Goal: Navigation & Orientation: Find specific page/section

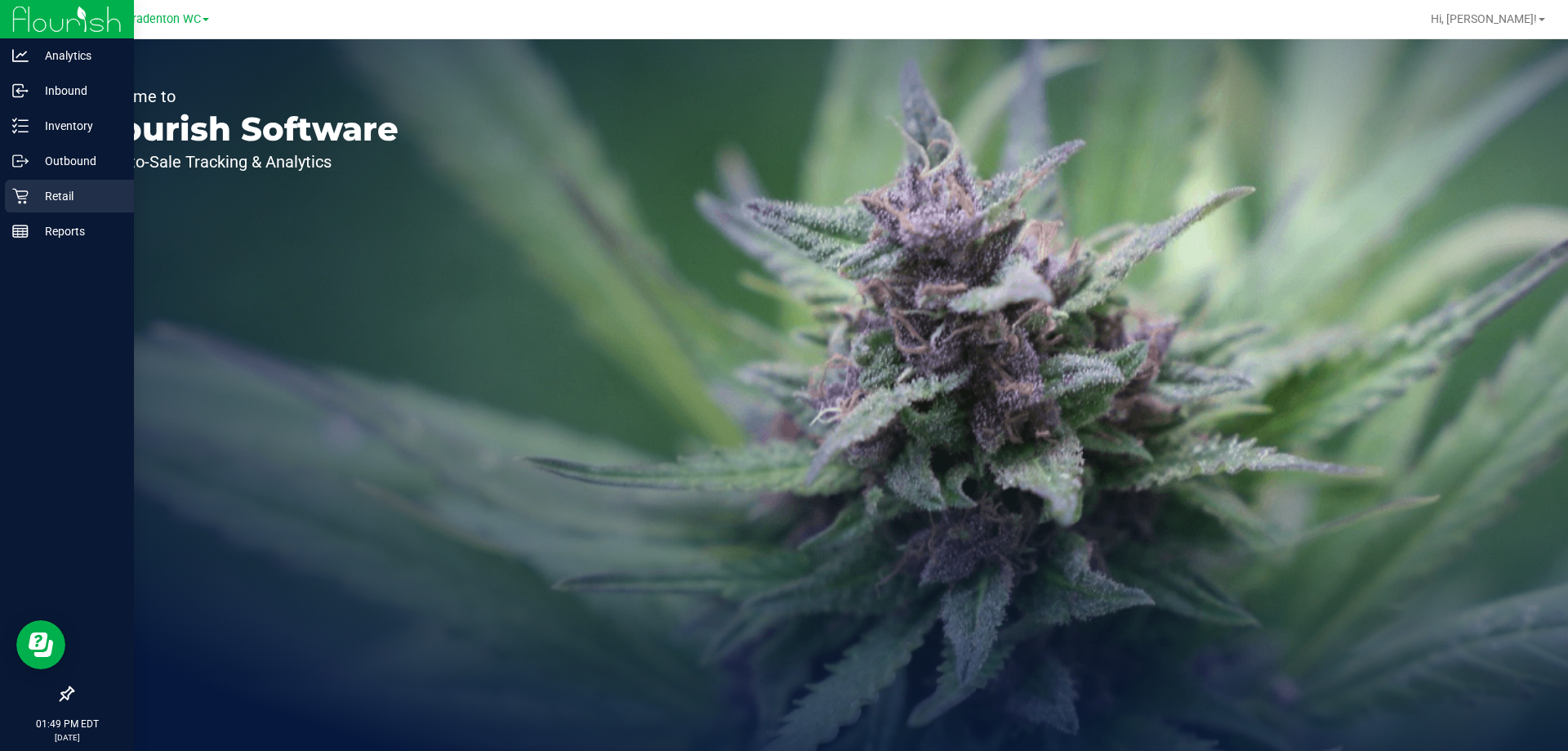
click at [7, 196] on div "Retail" at bounding box center [69, 196] width 129 height 33
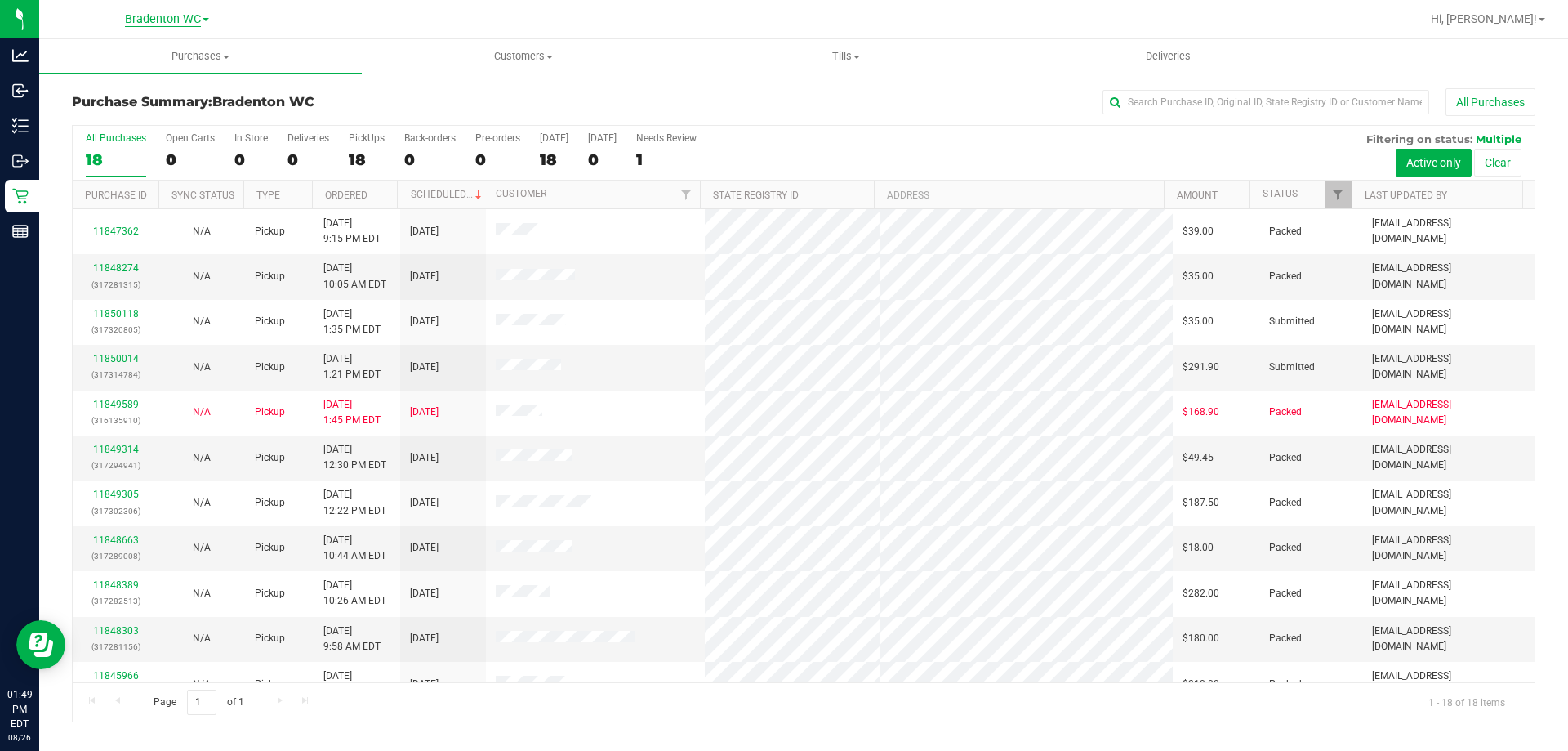
click at [172, 25] on span "Bradenton WC" at bounding box center [163, 20] width 76 height 15
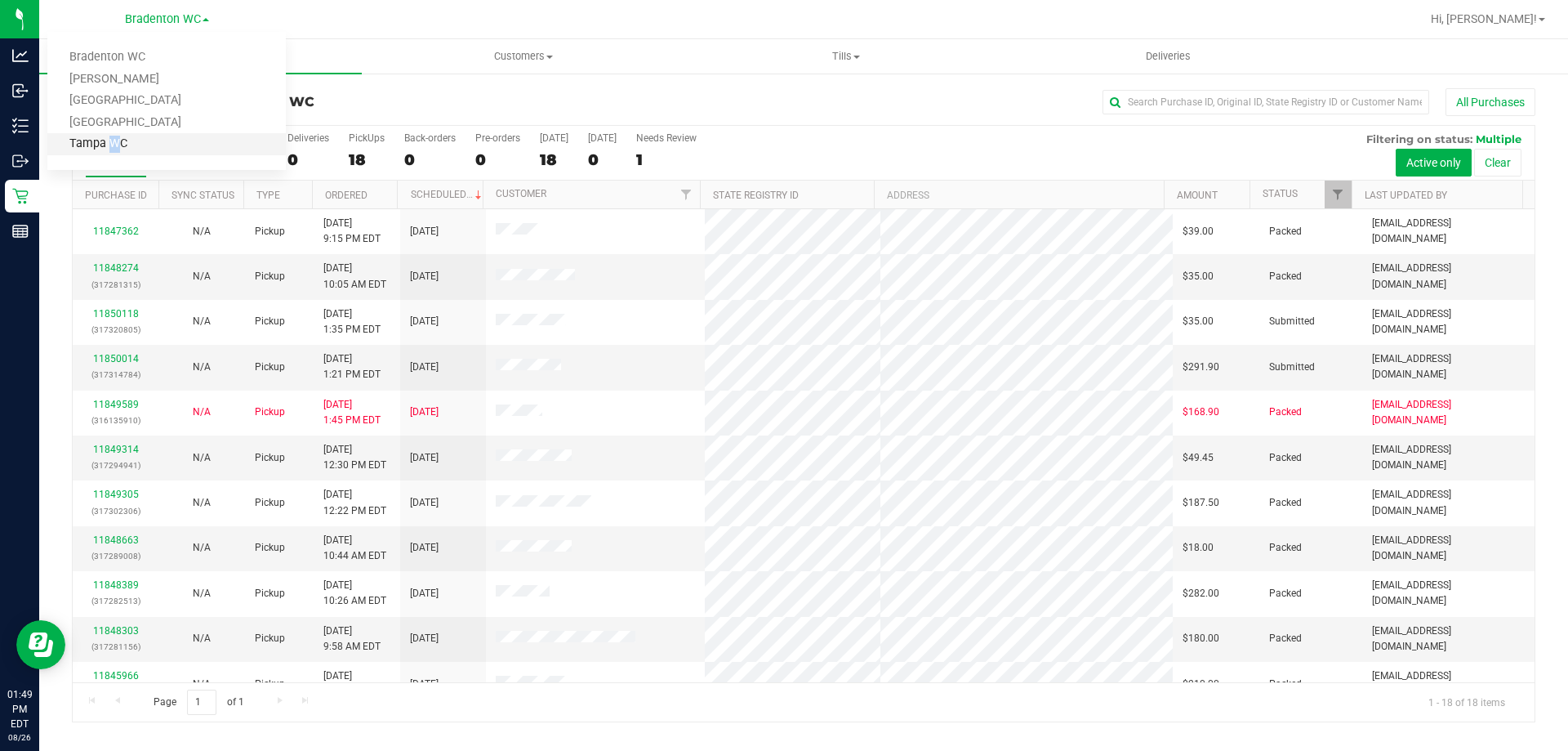
click at [106, 137] on link "Tampa WC" at bounding box center [166, 144] width 239 height 22
